Goal: Complete application form: Complete application form

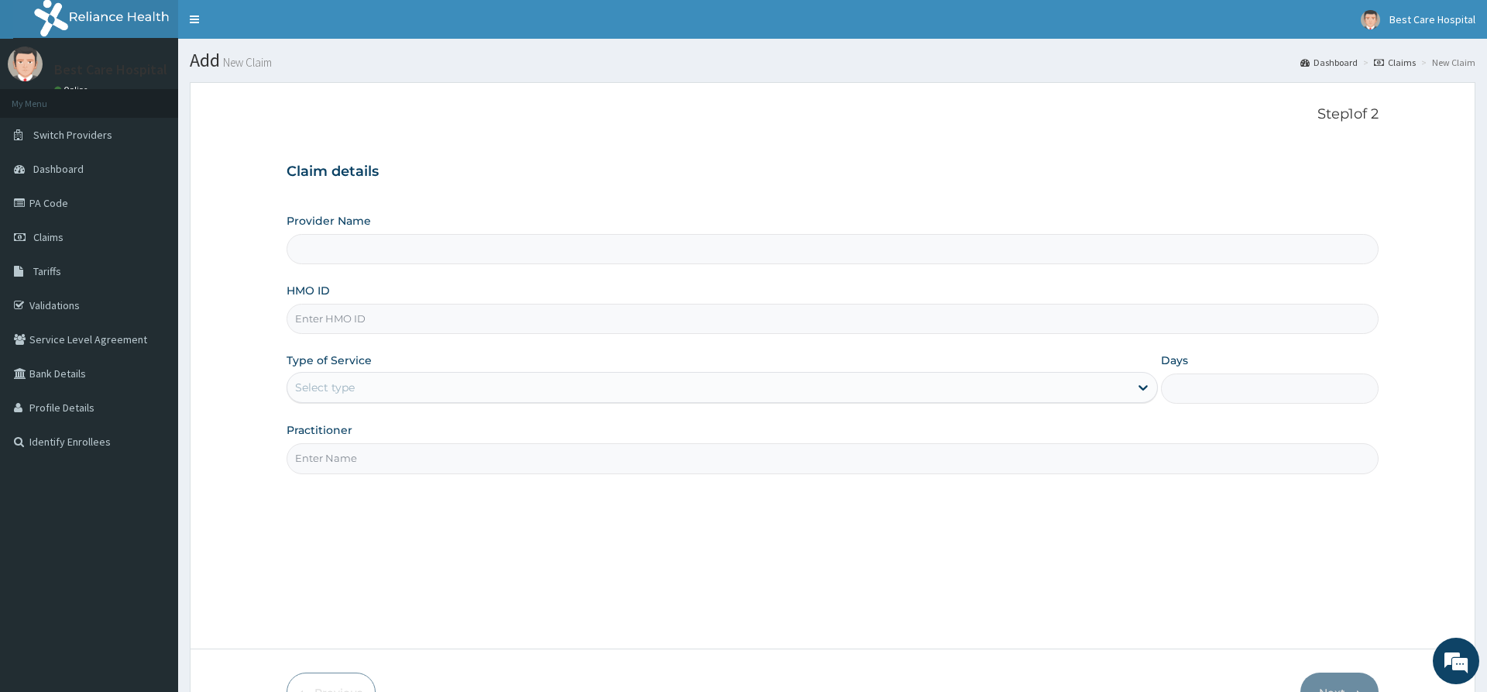
click at [328, 249] on input "Provider Name" at bounding box center [832, 249] width 1091 height 30
click at [308, 324] on input "HMO ID" at bounding box center [832, 319] width 1091 height 30
type input "Bestcare Hospital"
paste input "TLR/10008/B"
type input "TLR/10008/B"
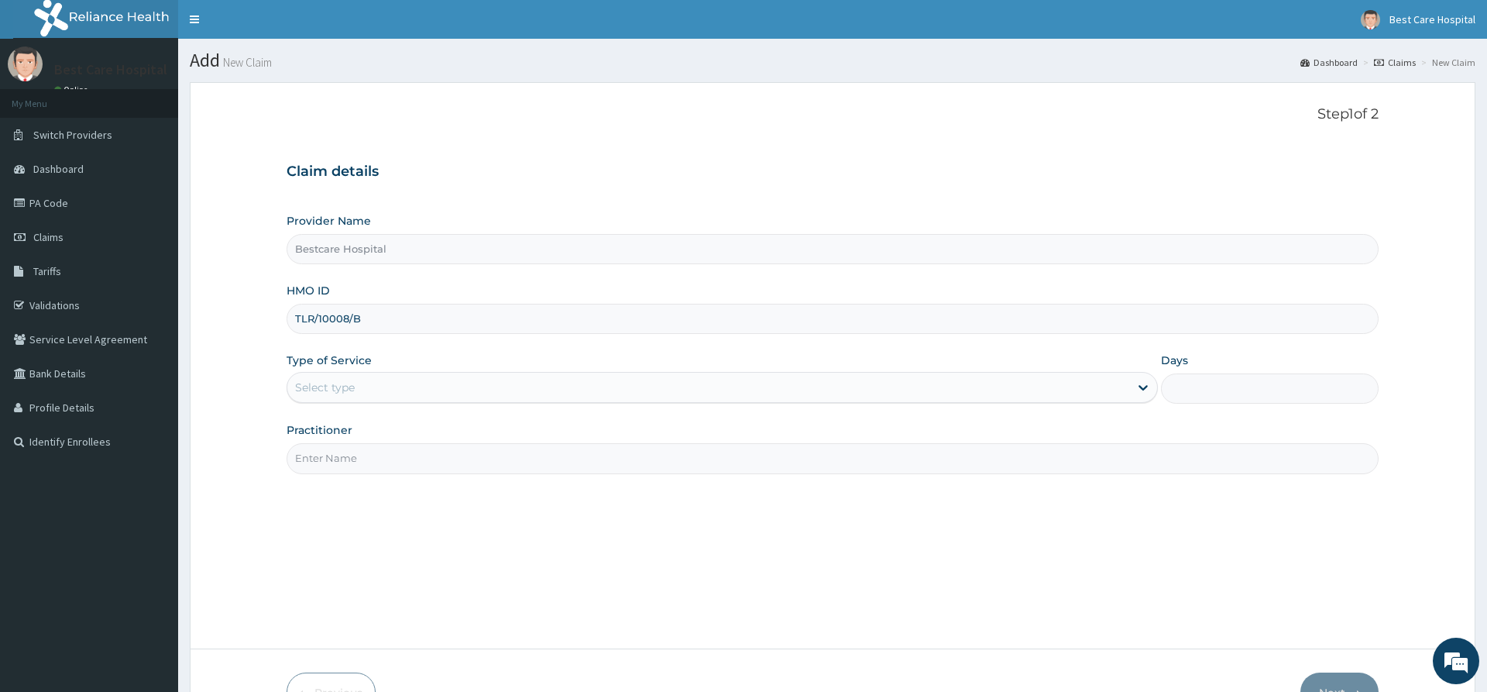
click at [306, 387] on div "Select type" at bounding box center [325, 387] width 60 height 15
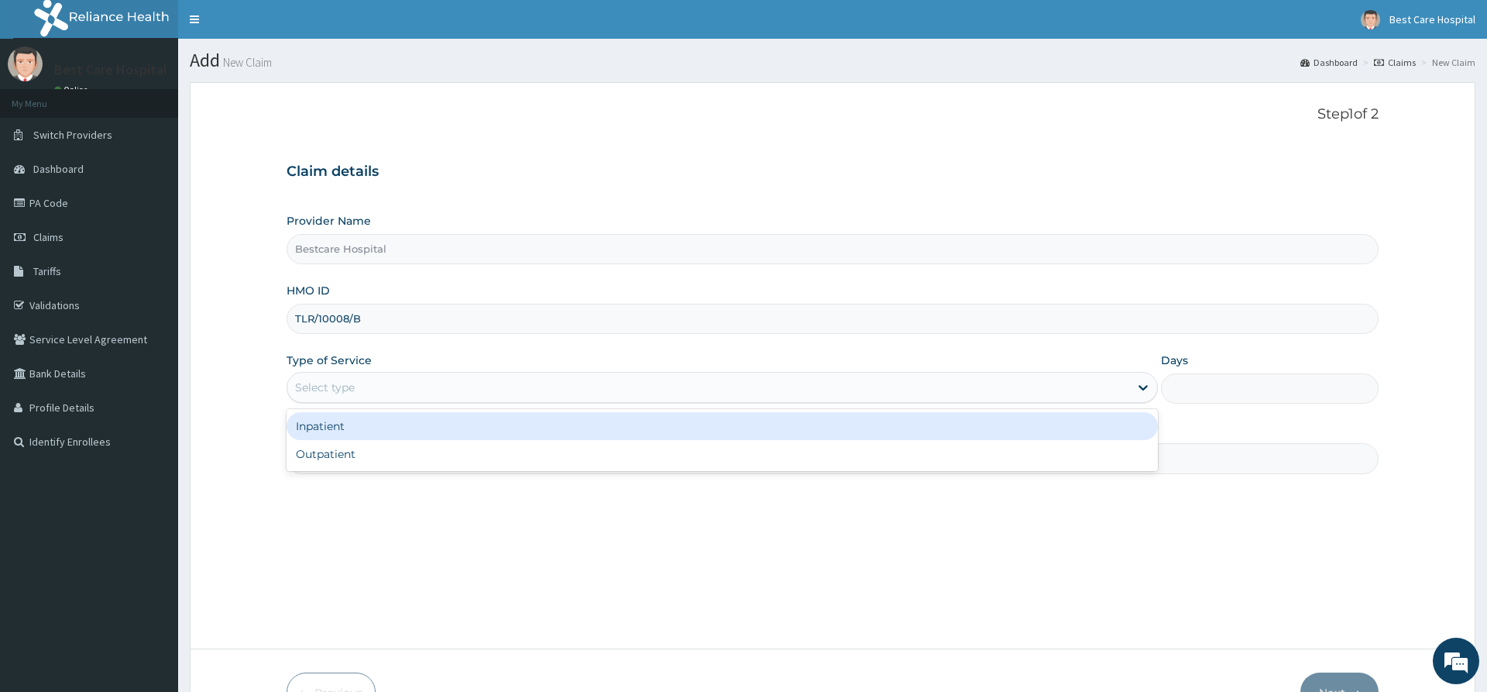
click at [313, 433] on div "Inpatient" at bounding box center [722, 426] width 871 height 28
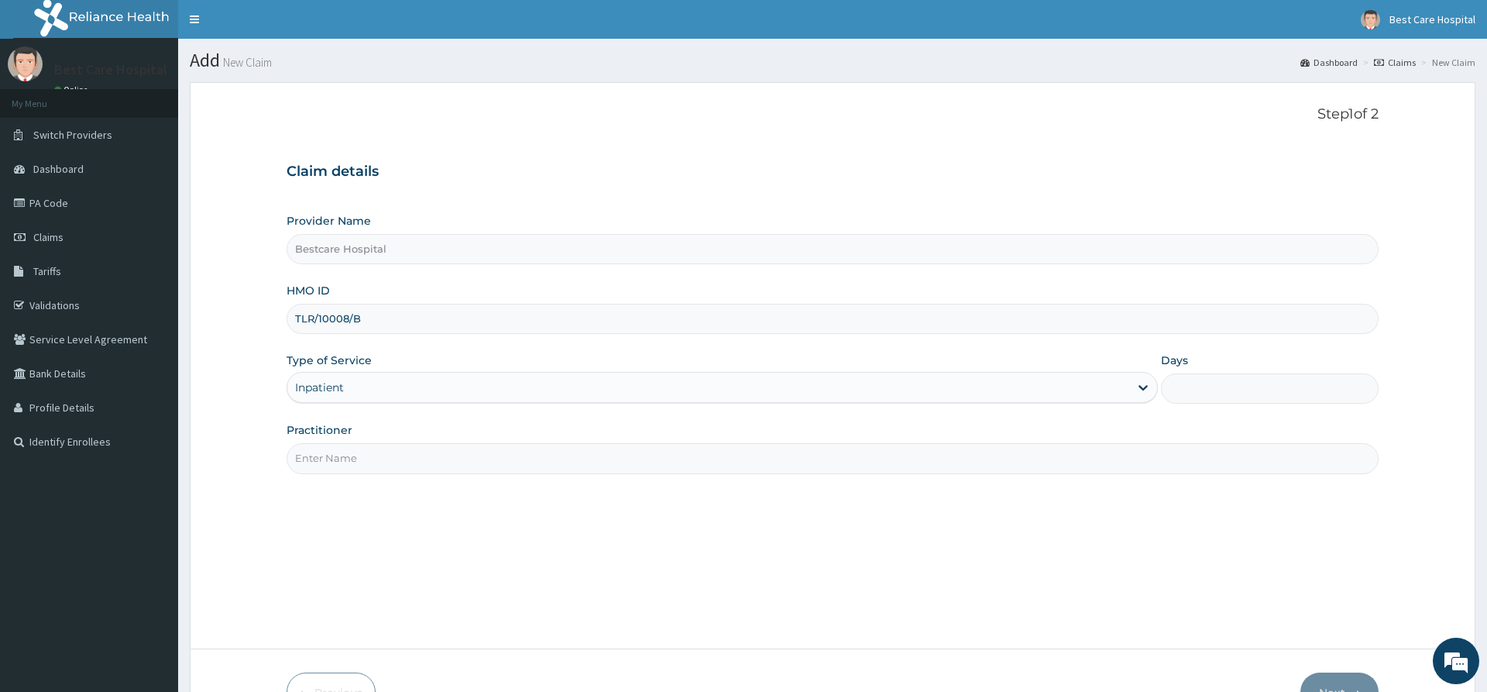
click at [314, 463] on input "Practitioner" at bounding box center [832, 458] width 1091 height 30
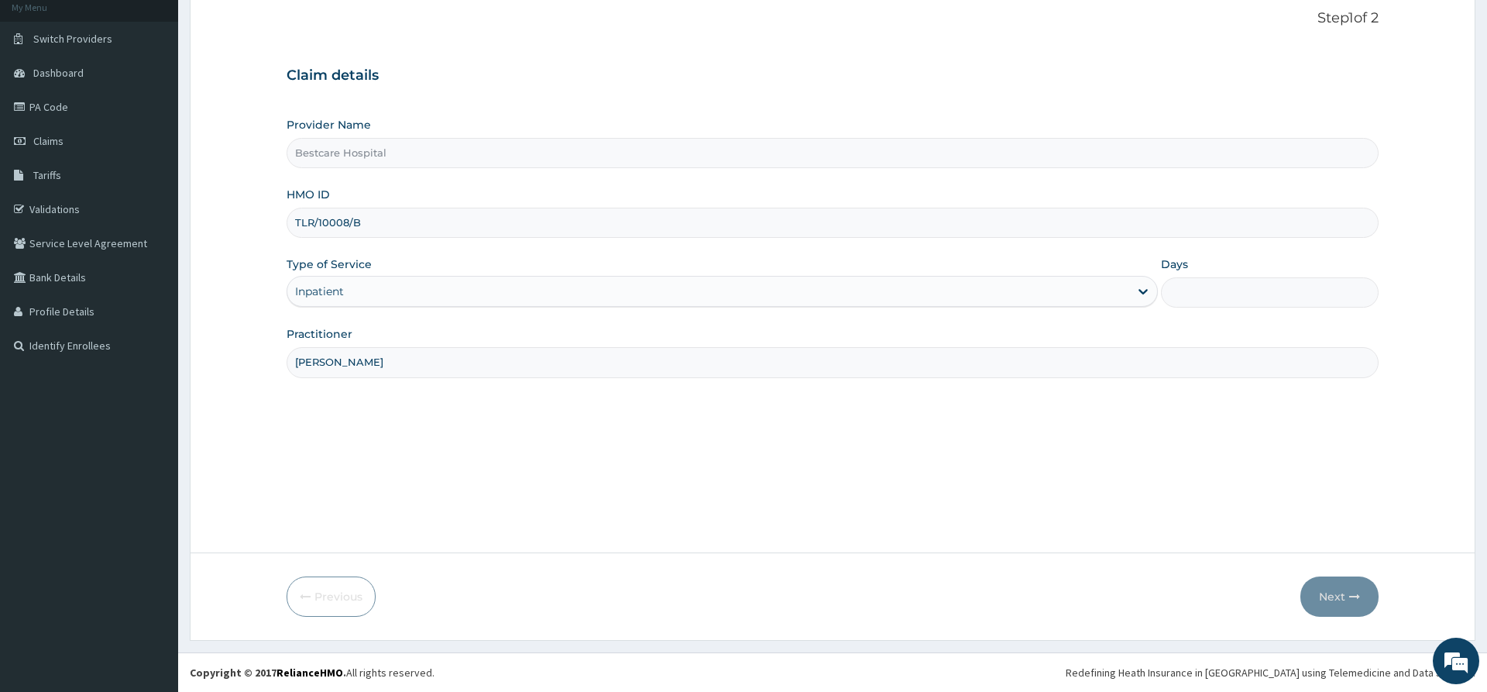
type input "[PERSON_NAME]"
click at [1230, 294] on input "Days" at bounding box center [1270, 292] width 218 height 30
type input "2"
click at [1331, 593] on button "Next" at bounding box center [1340, 596] width 78 height 40
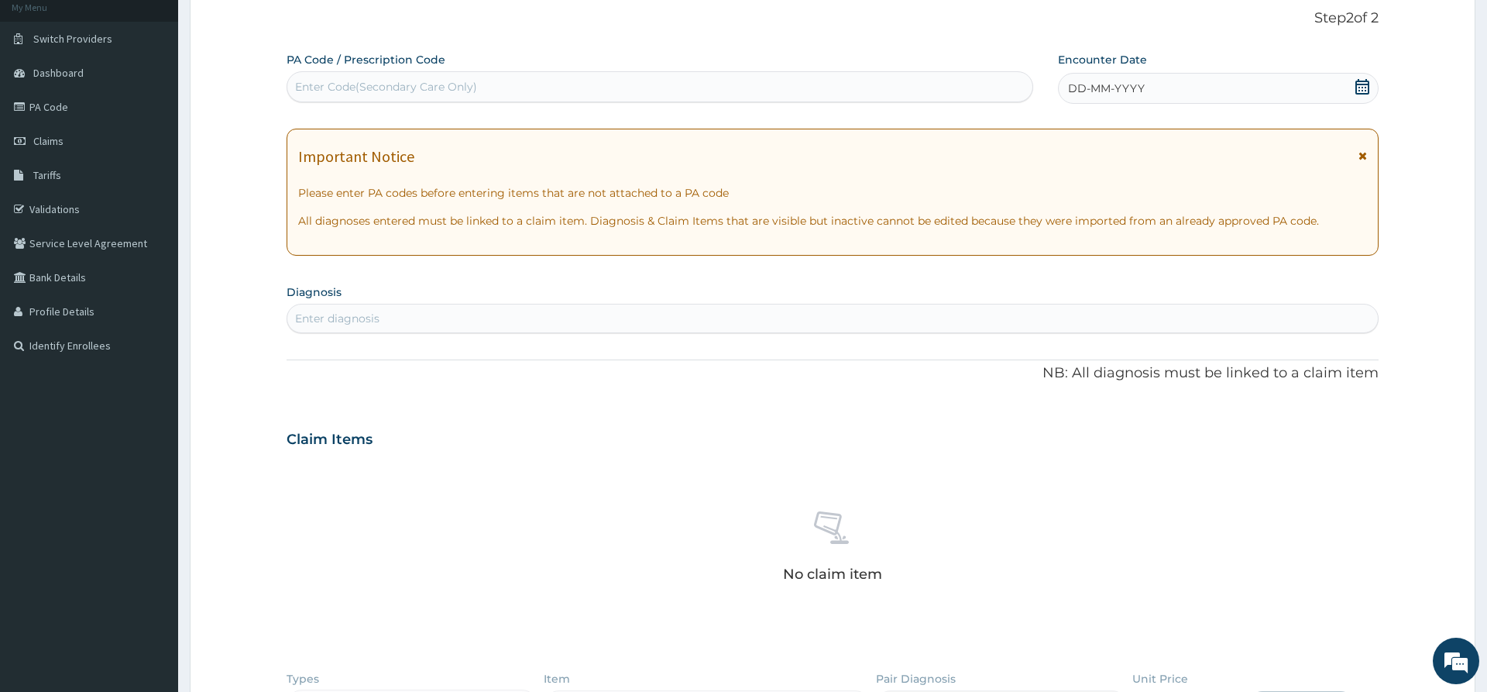
click at [409, 90] on div "Enter Code(Secondary Care Only)" at bounding box center [386, 86] width 182 height 15
paste input "PA/3DBA88"
type input "PA/3DBA88"
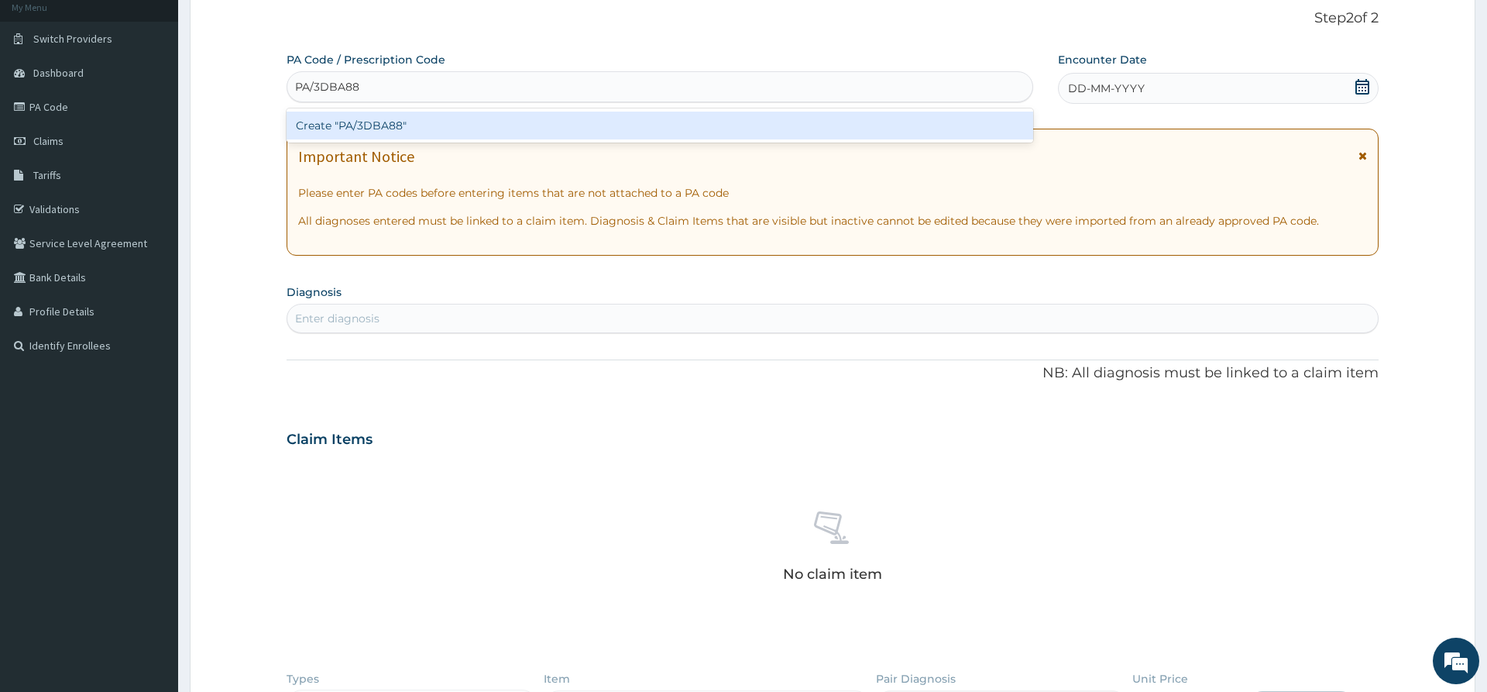
click at [429, 123] on div "Create "PA/3DBA88"" at bounding box center [660, 126] width 747 height 28
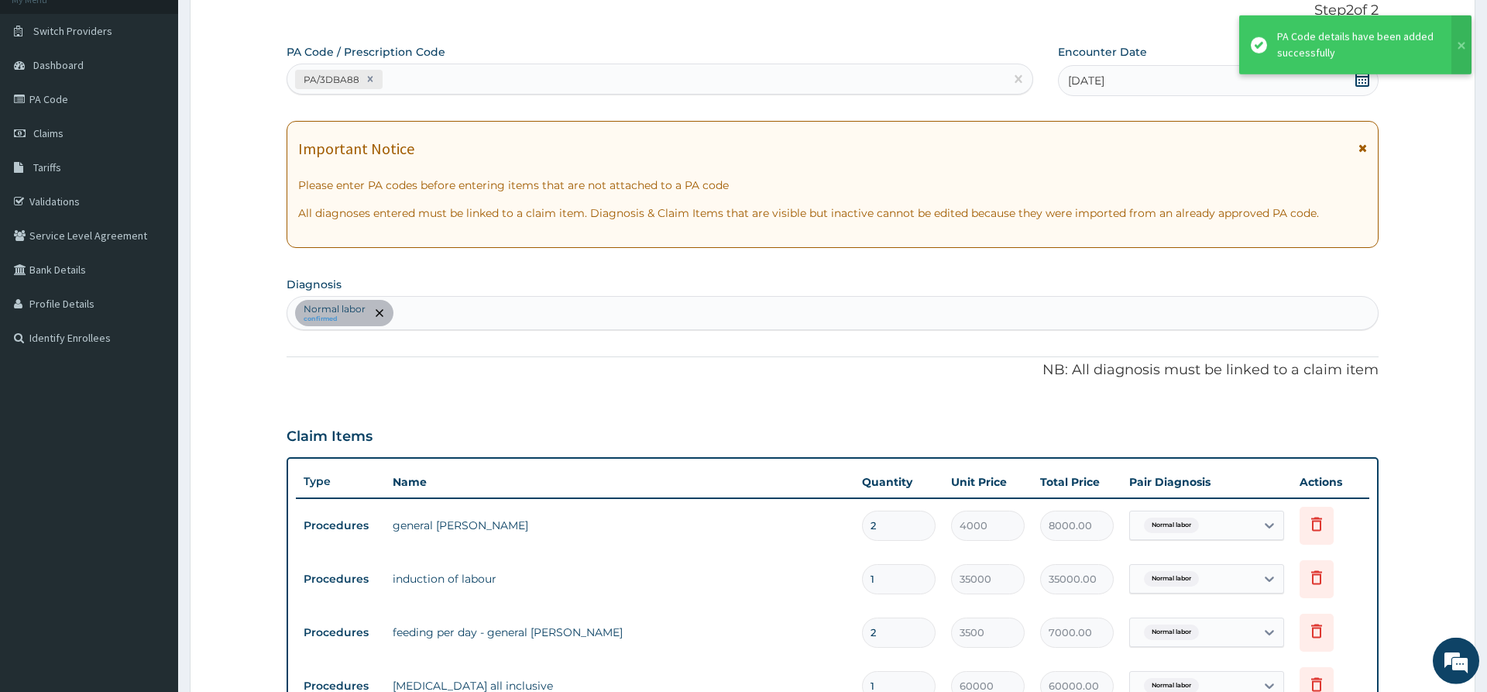
scroll to position [183, 0]
